Goal: Information Seeking & Learning: Find specific fact

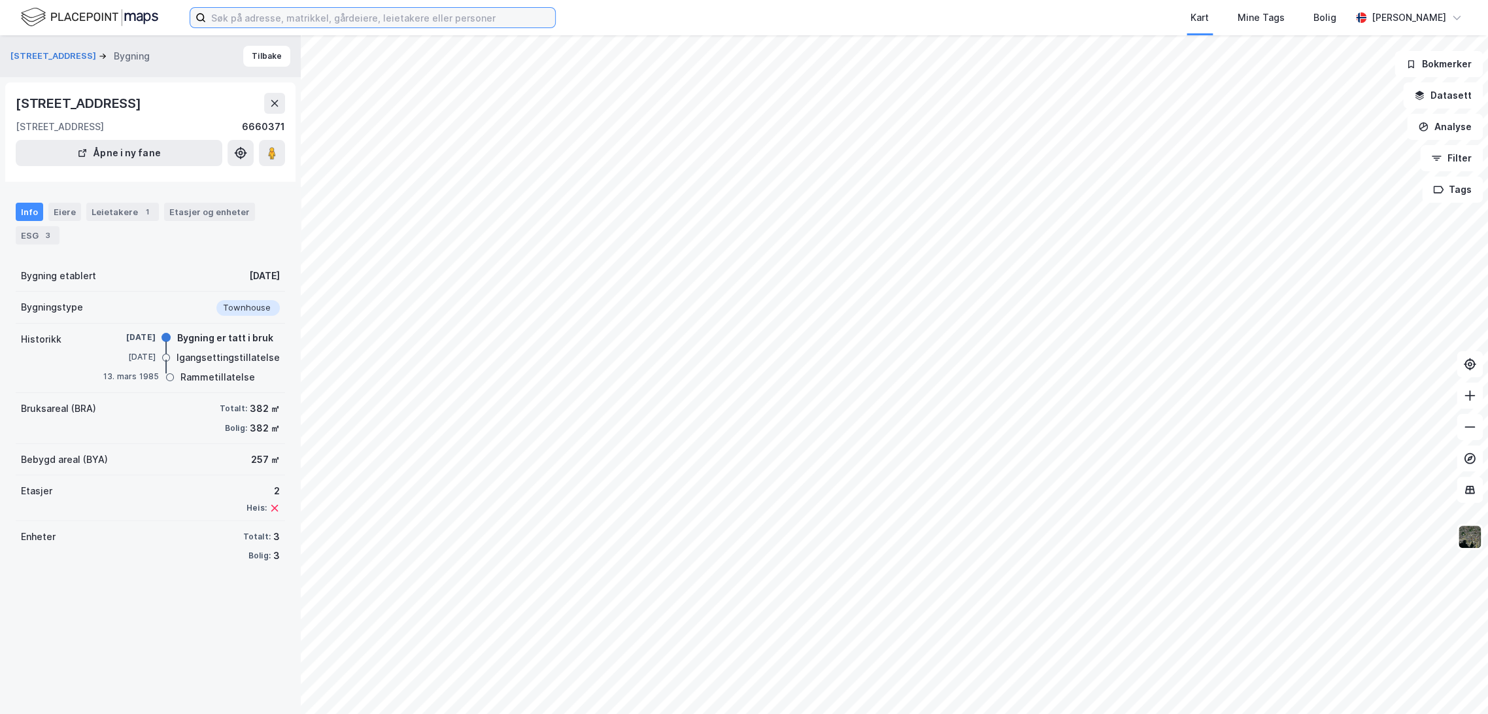
click at [270, 16] on input at bounding box center [380, 18] width 349 height 20
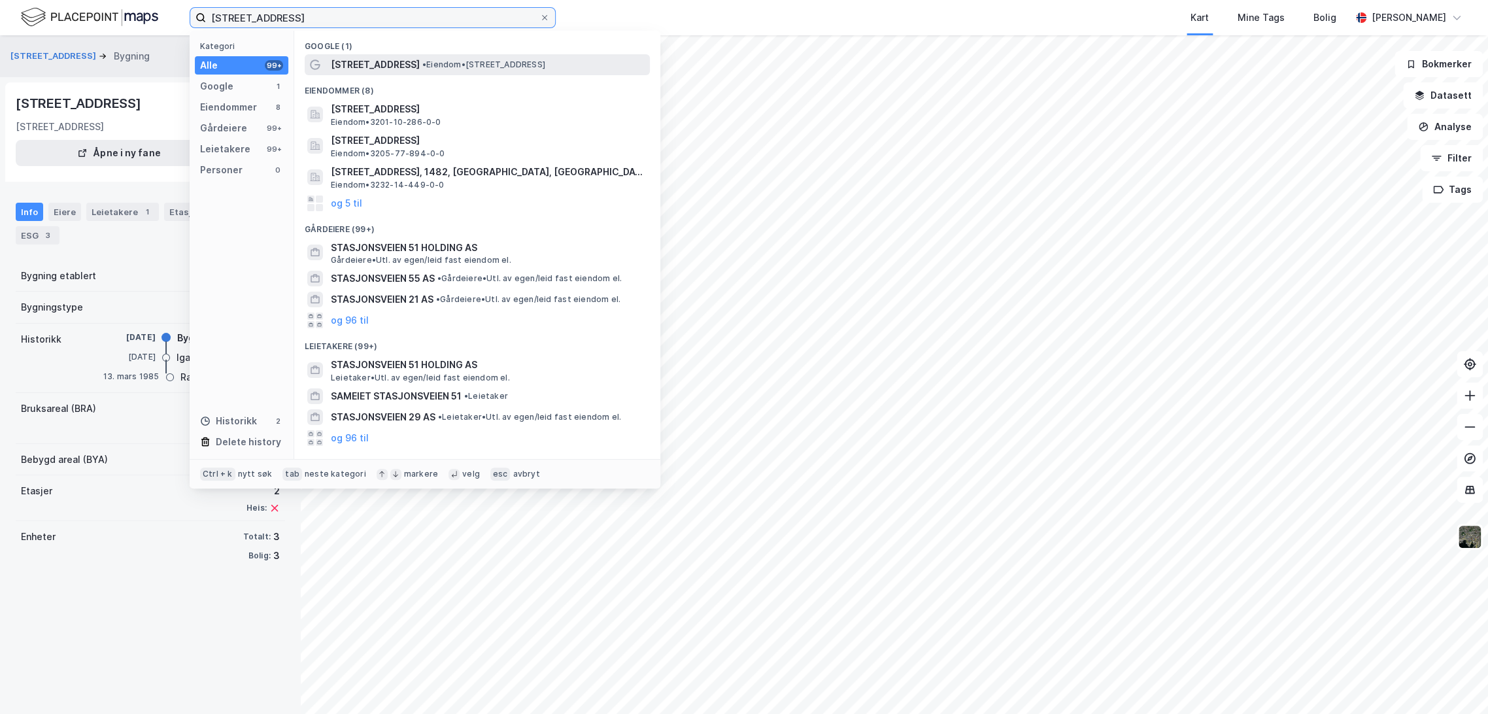
type input "[STREET_ADDRESS]"
click at [409, 71] on div "[STREET_ADDRESS] • Eiendom • [STREET_ADDRESS]" at bounding box center [489, 65] width 317 height 16
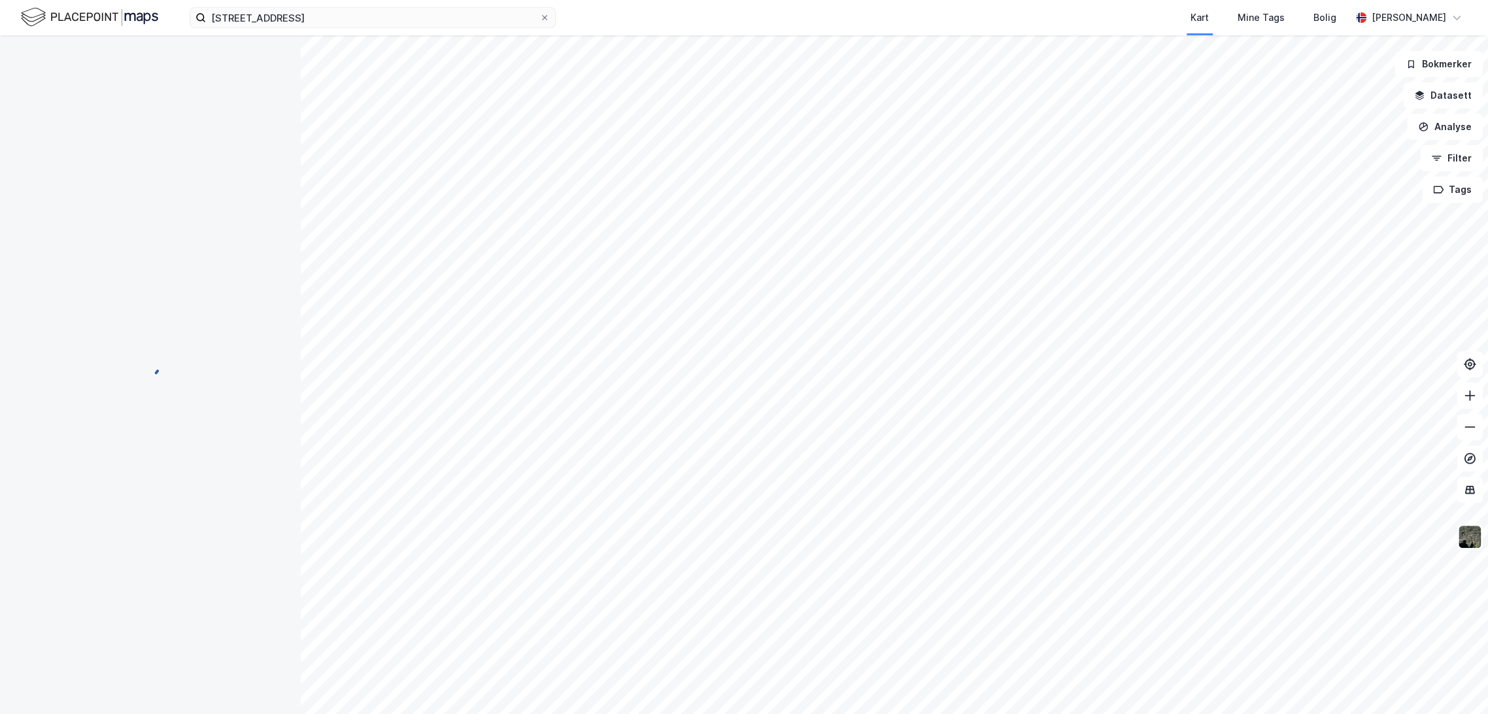
scroll to position [100, 0]
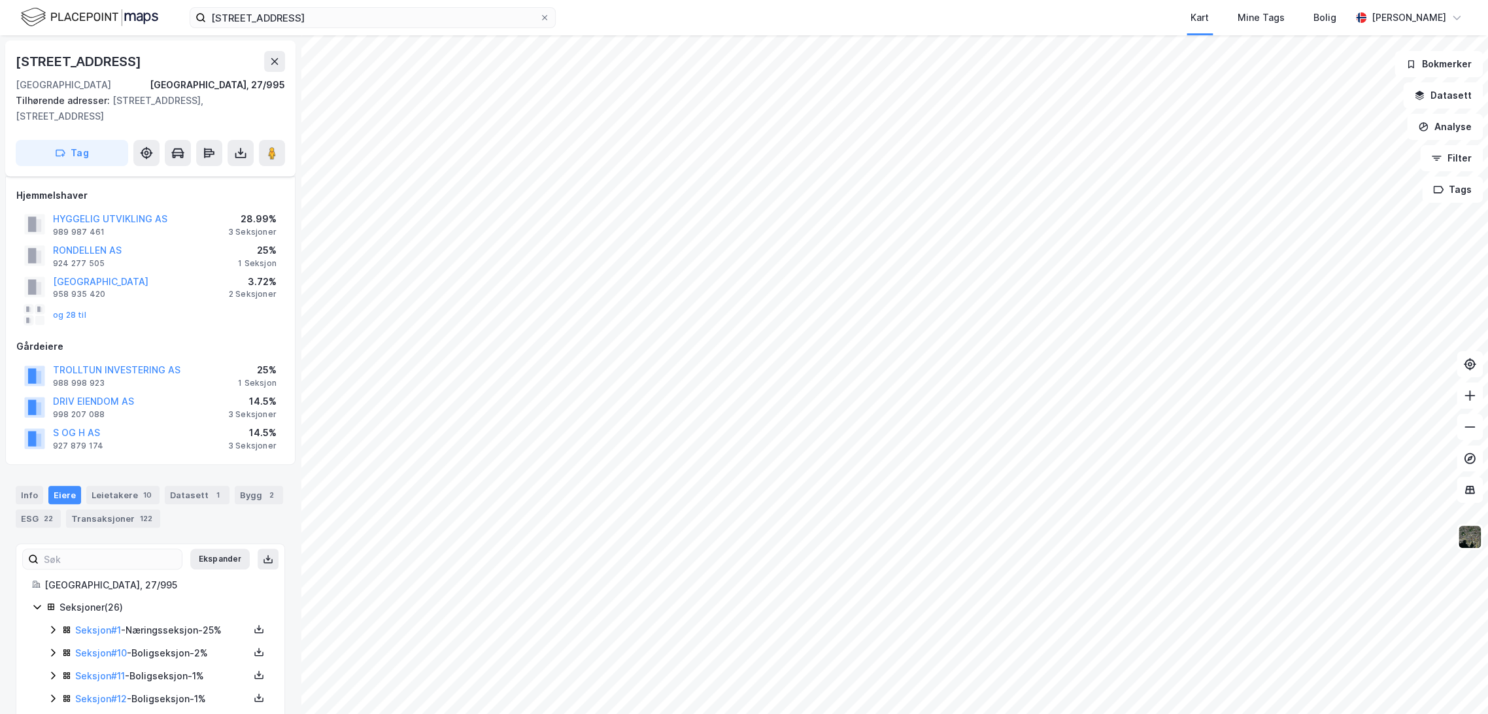
scroll to position [100, 0]
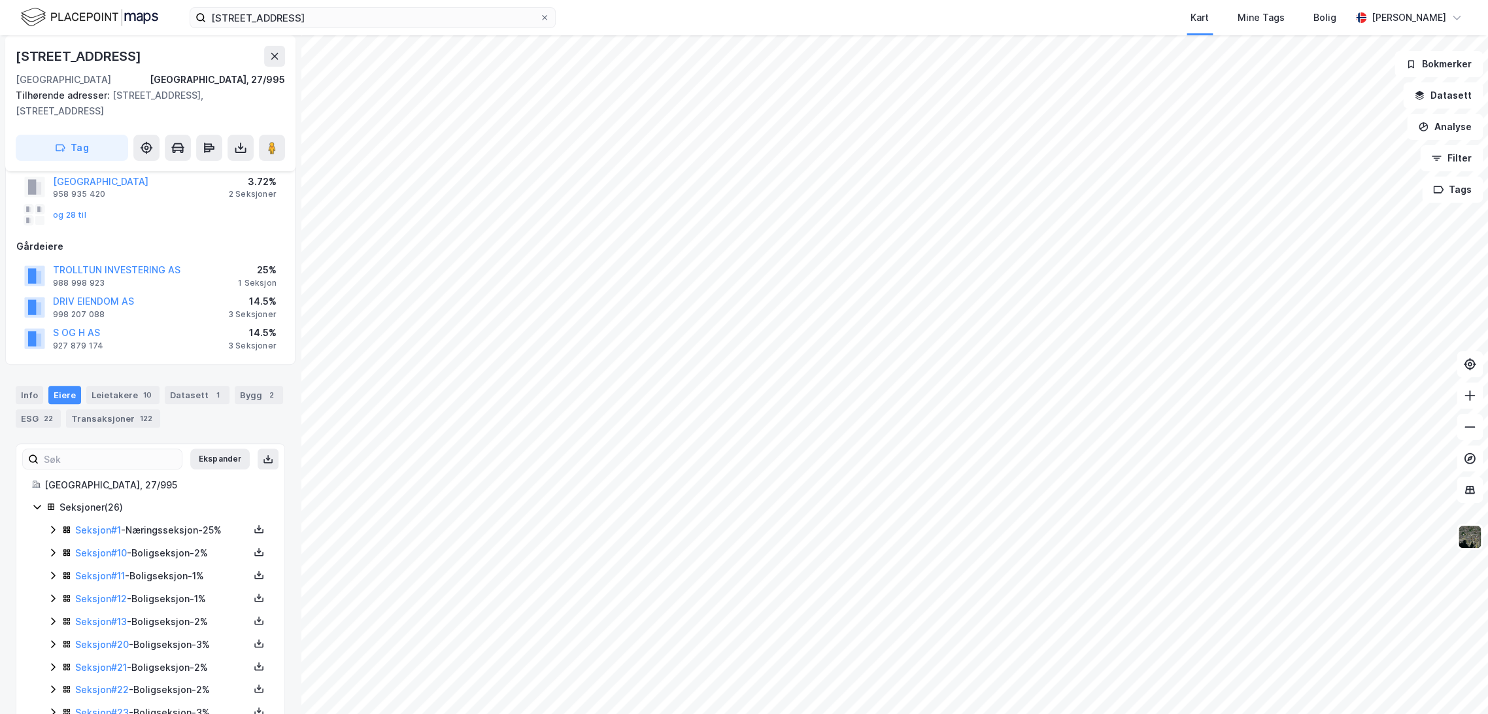
drag, startPoint x: 20, startPoint y: 55, endPoint x: 135, endPoint y: 58, distance: 114.5
click at [135, 58] on div "[STREET_ADDRESS], 27/995 Tilhørende adresser: [STREET_ADDRESS], [STREET_ADDRESS…" at bounding box center [150, 103] width 290 height 136
copy div "[STREET_ADDRESS]"
